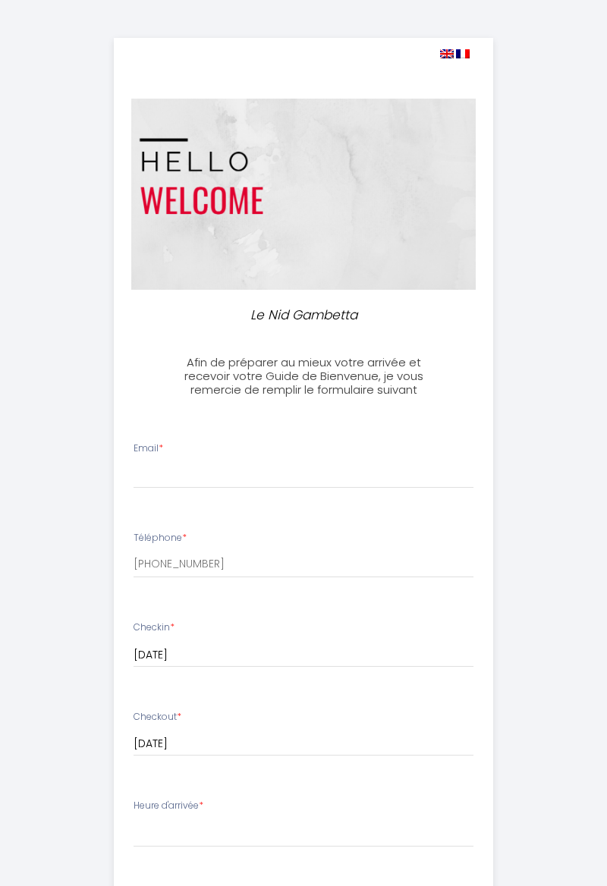
select select
click at [164, 471] on input "Email *" at bounding box center [304, 474] width 340 height 27
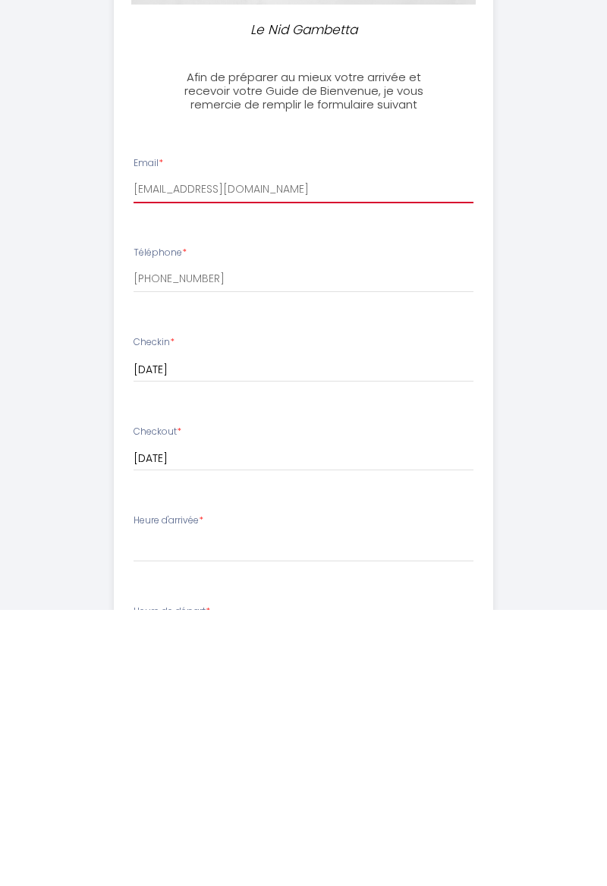
scroll to position [11, 0]
type input "[EMAIL_ADDRESS][DOMAIN_NAME]"
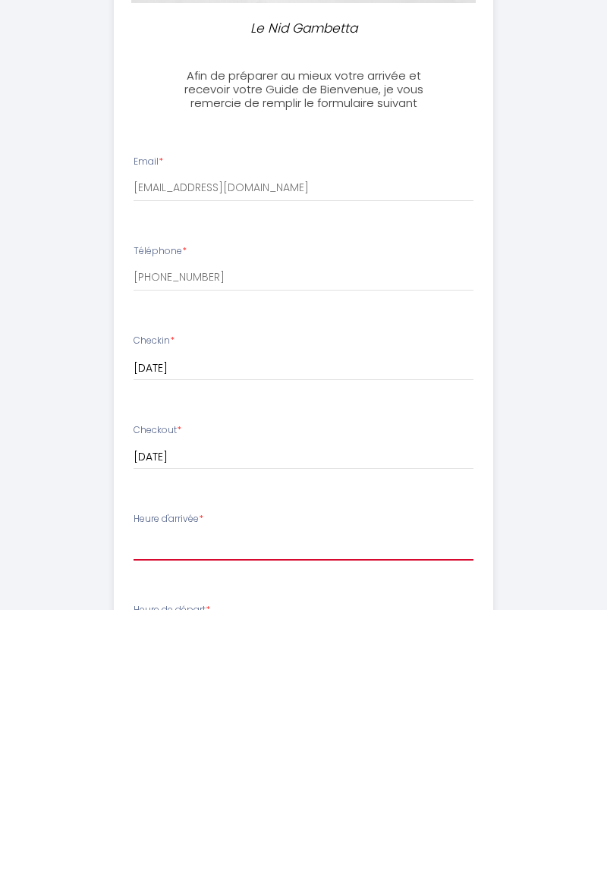
click at [184, 823] on select "16:00 16:30 17:00 17:30 18:00 18:30 19:00 19:30 20:00 20:30 21:00 21:30 22:00 2…" at bounding box center [304, 822] width 340 height 29
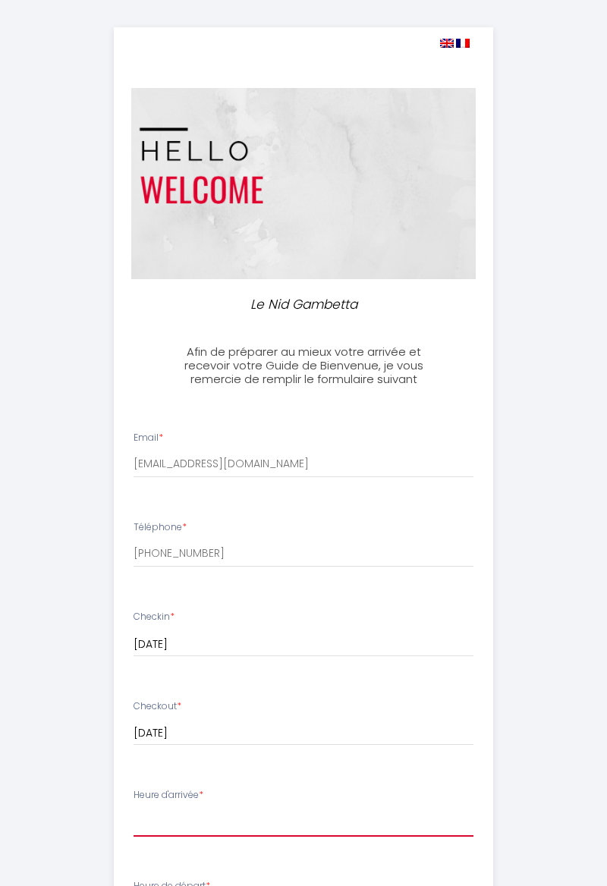
select select "16:00"
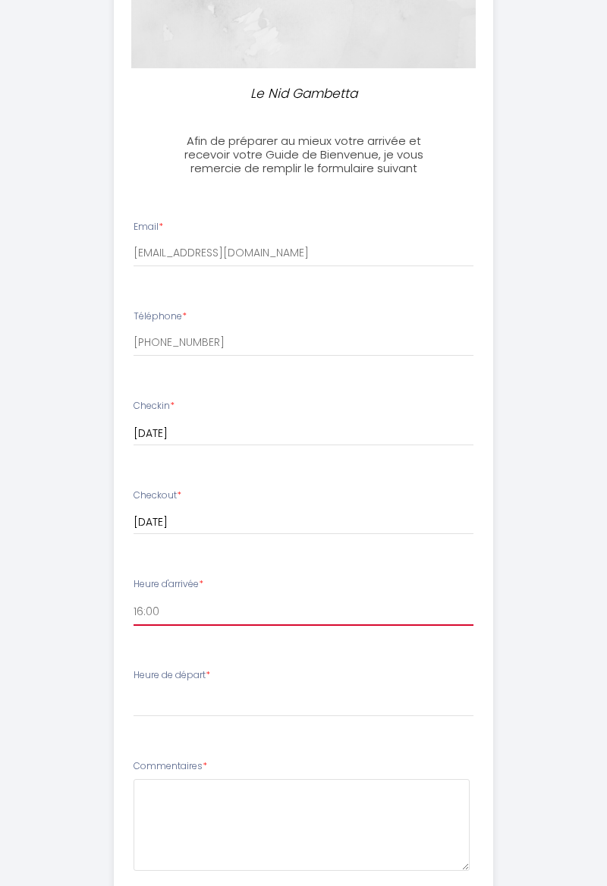
scroll to position [222, 0]
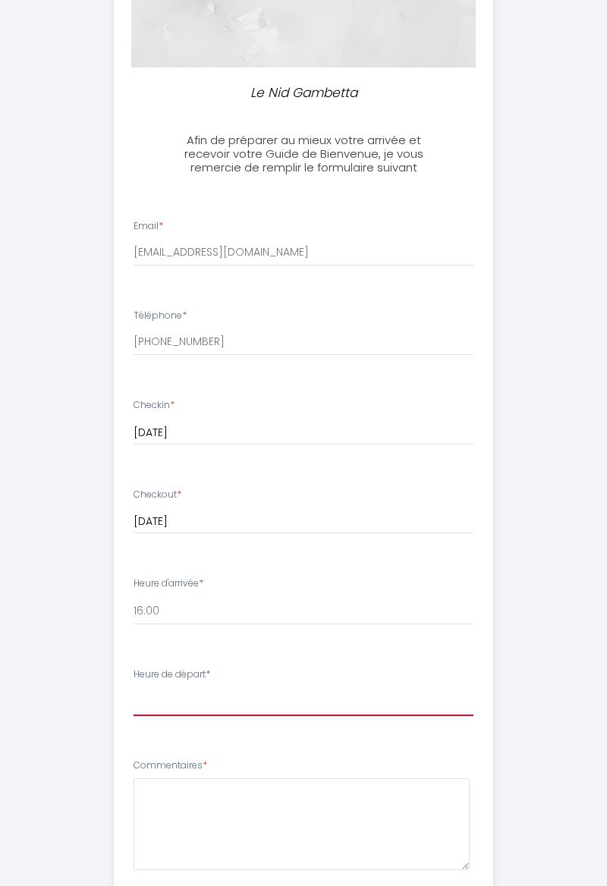
click at [167, 705] on select "00:00 00:30 01:00 01:30 02:00 02:30 03:00 03:30 04:00 04:30 05:00 05:30 06:00 0…" at bounding box center [304, 701] width 340 height 29
select select "10:00"
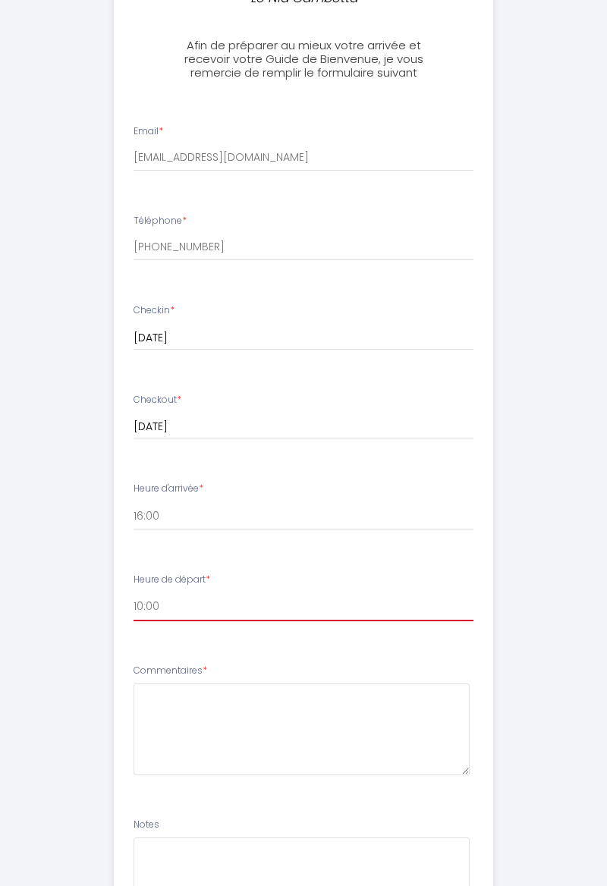
scroll to position [318, 0]
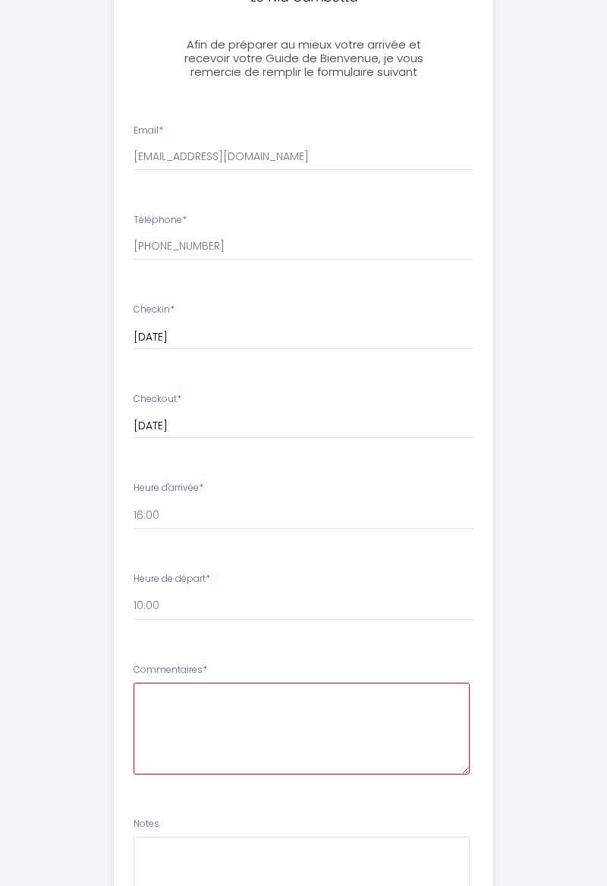
click at [153, 700] on textarea at bounding box center [302, 729] width 336 height 92
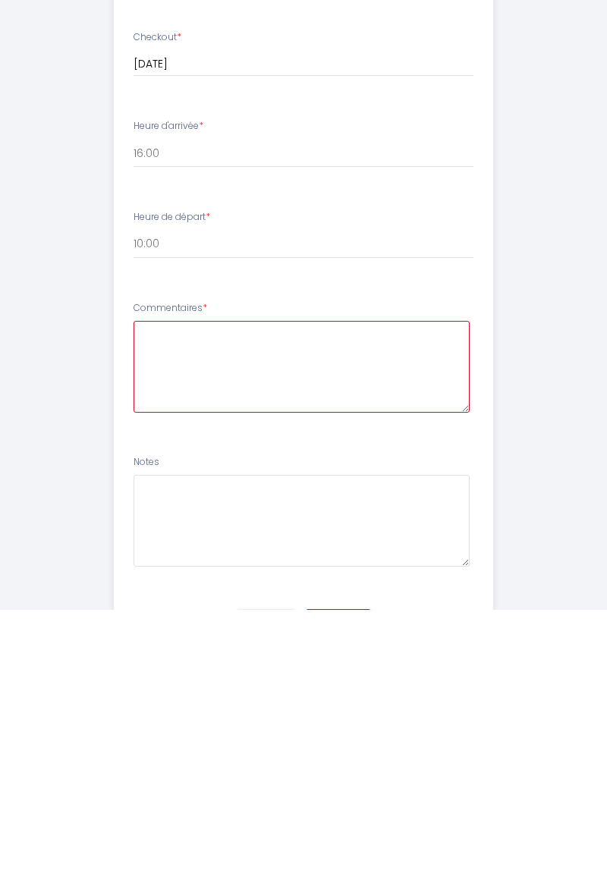
scroll to position [417, 0]
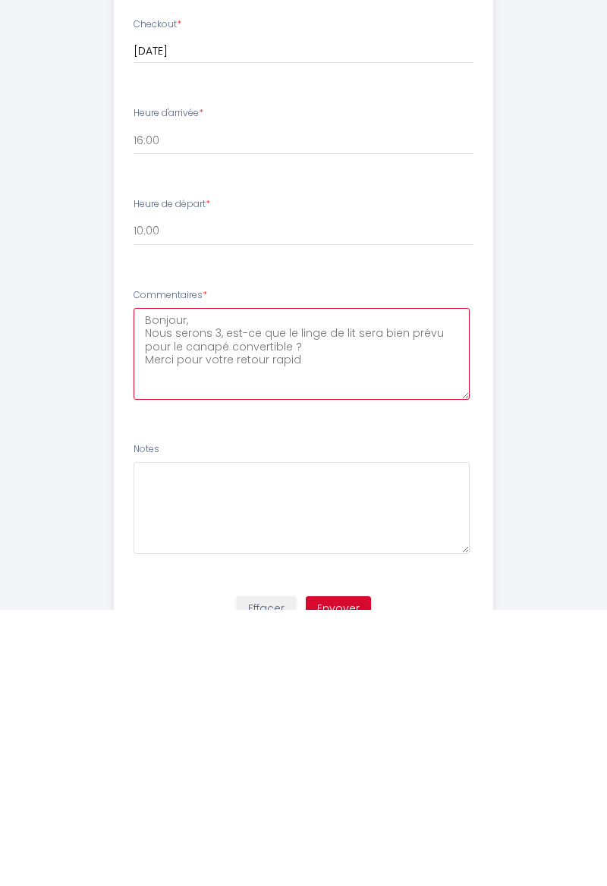
type textarea "Bonjour, Nous serons 3, est-ce que le linge de lit sera bien prévu pour le cana…"
click at [346, 882] on button "Envoyer" at bounding box center [338, 886] width 65 height 26
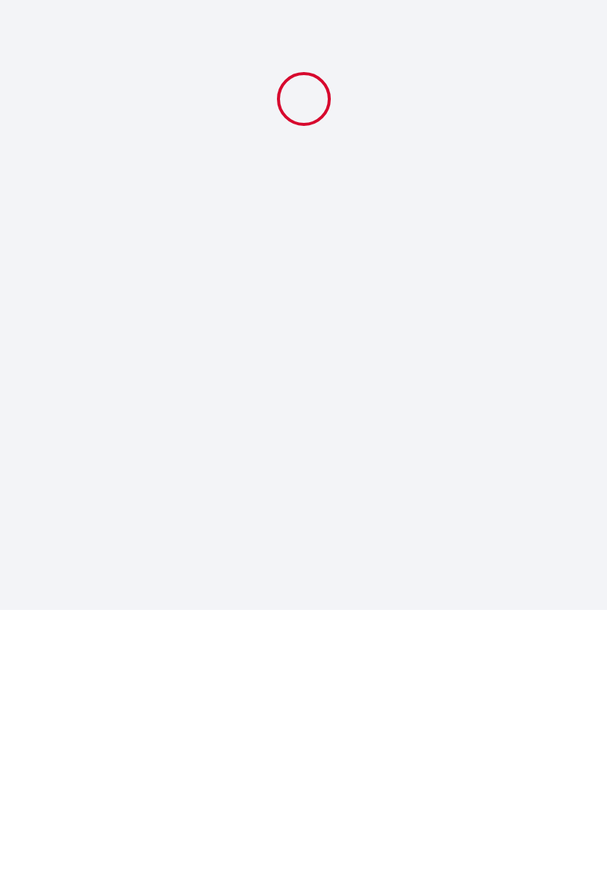
scroll to position [0, 0]
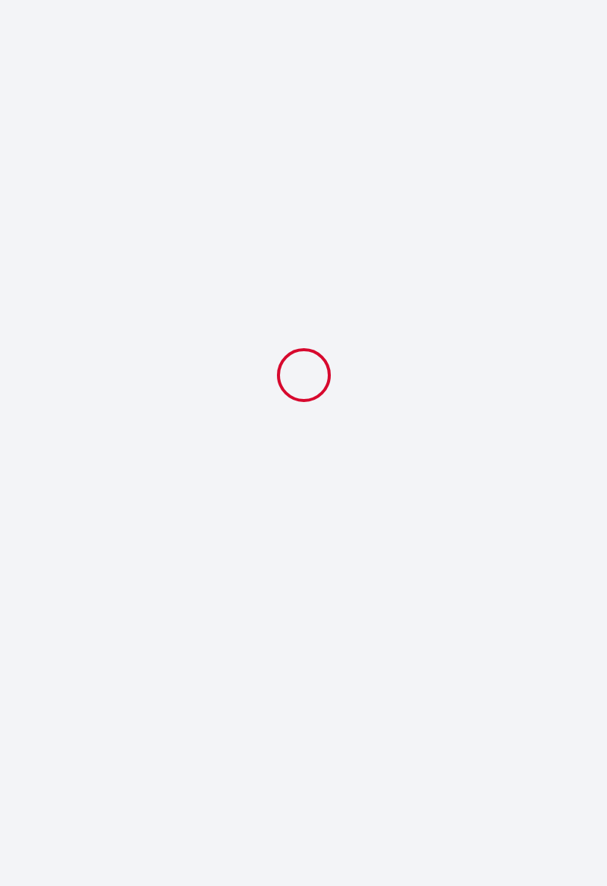
select select "10:00"
